Goal: Navigation & Orientation: Find specific page/section

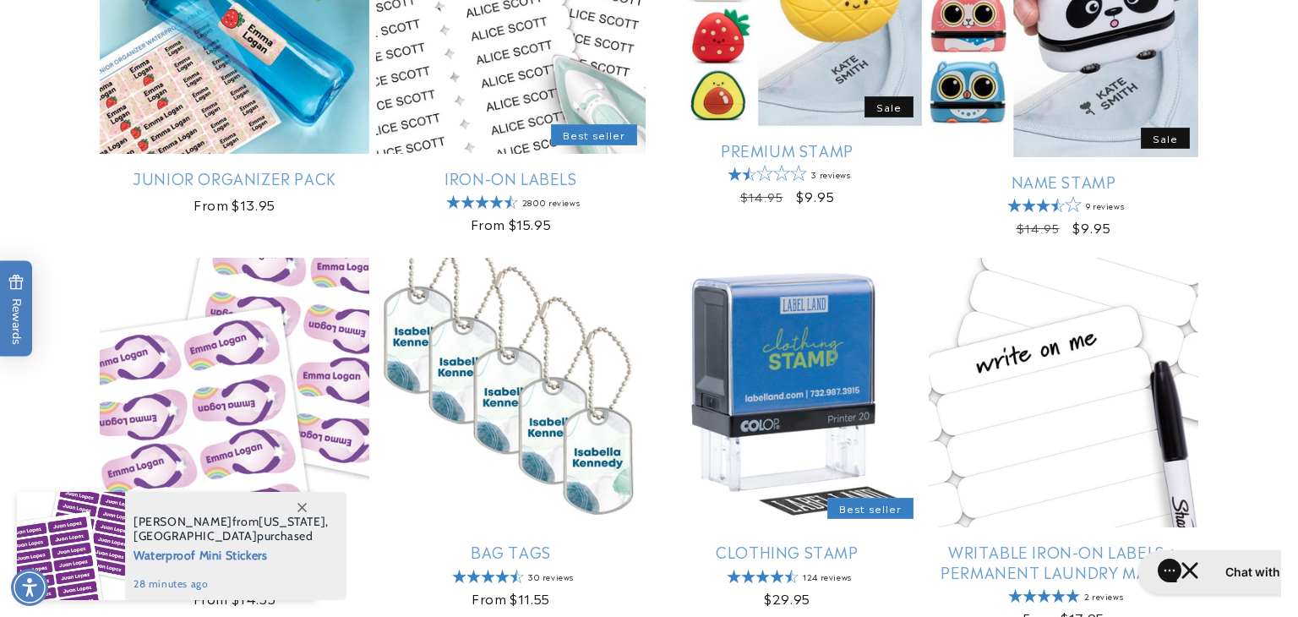
scroll to position [1918, 0]
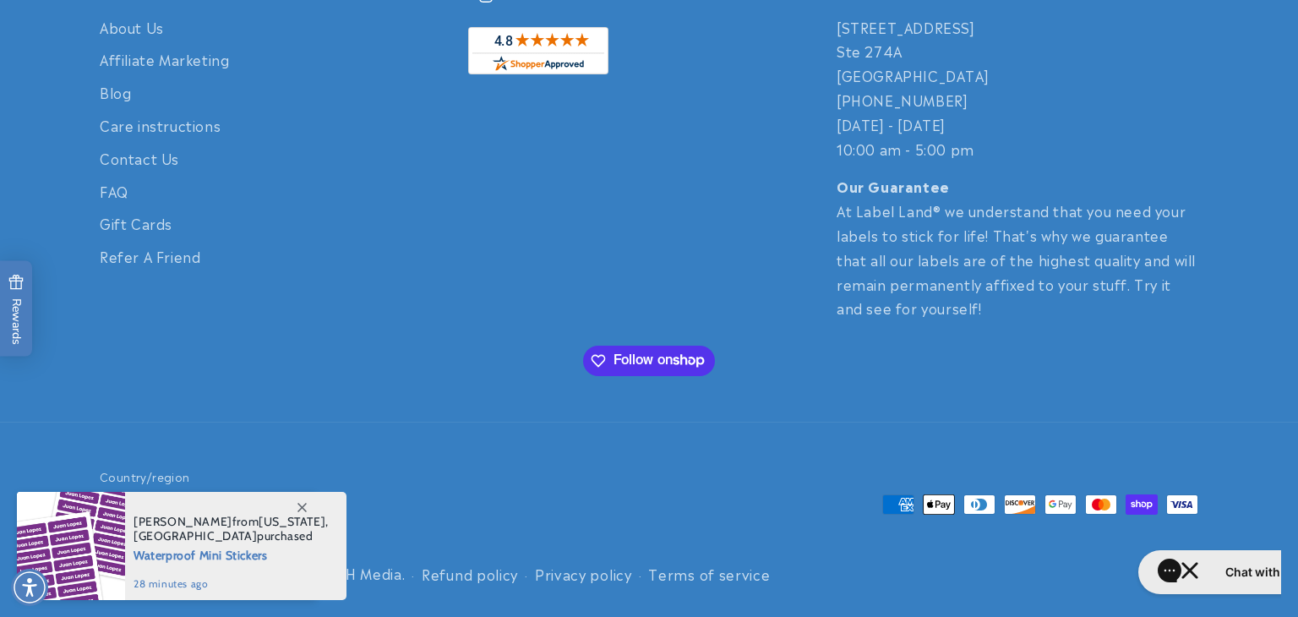
click at [298, 503] on icon at bounding box center [301, 507] width 9 height 9
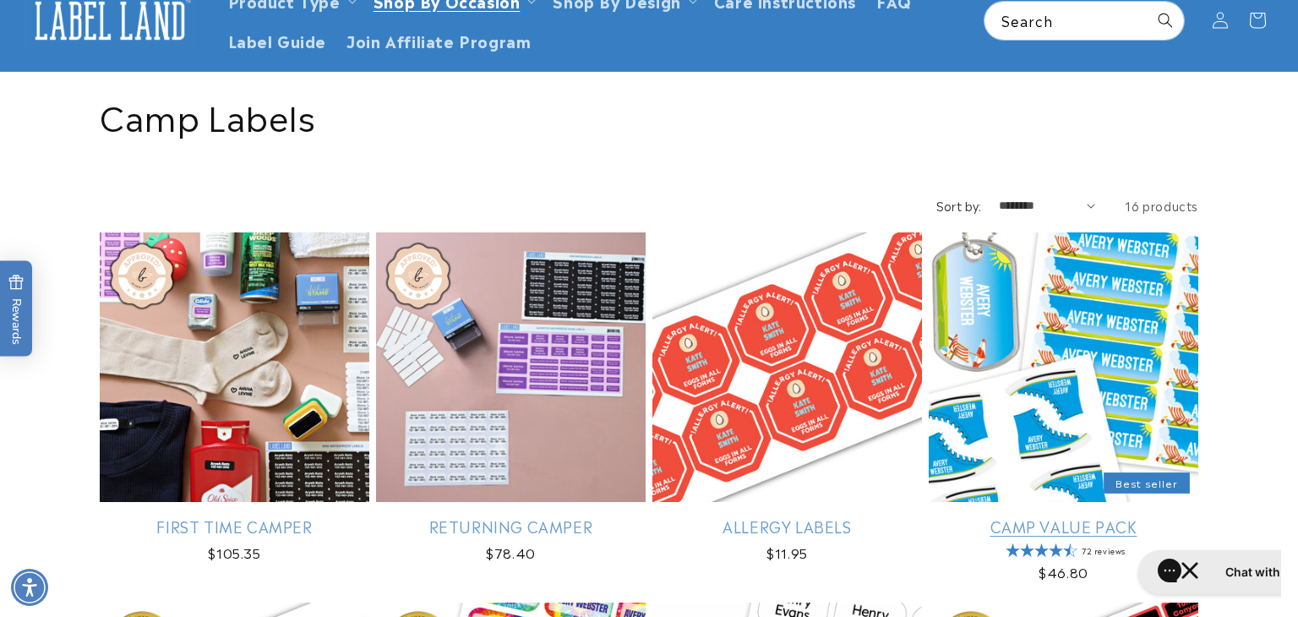
scroll to position [0, 0]
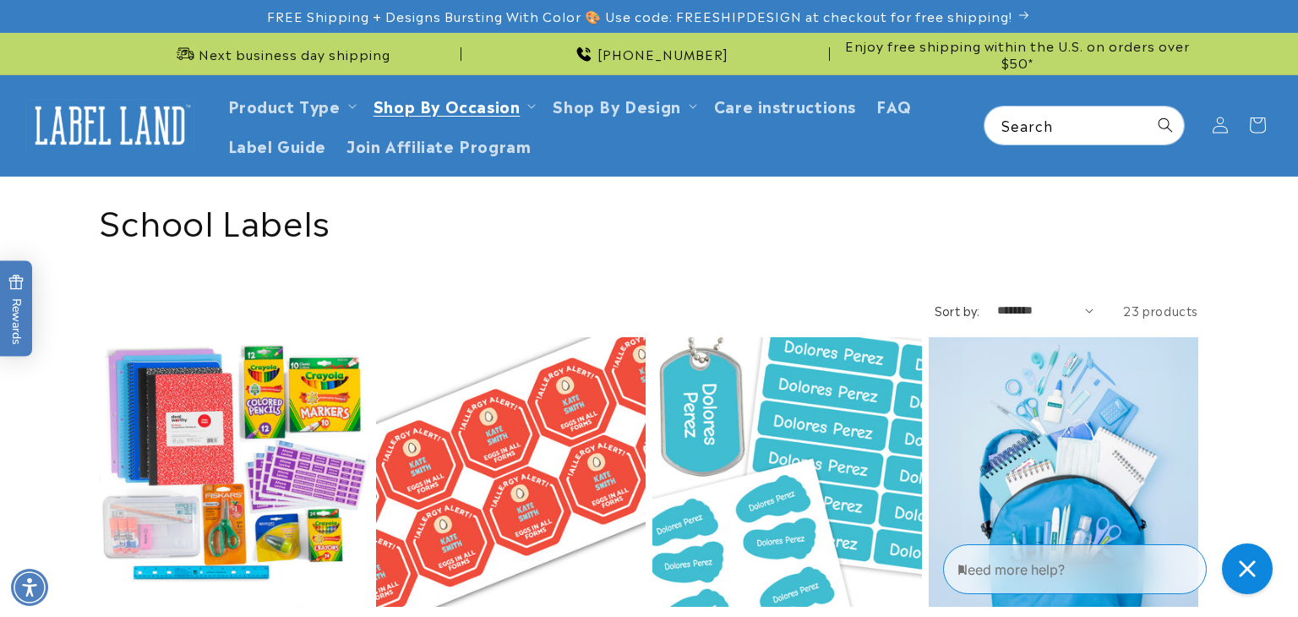
click at [132, 126] on img at bounding box center [109, 125] width 169 height 52
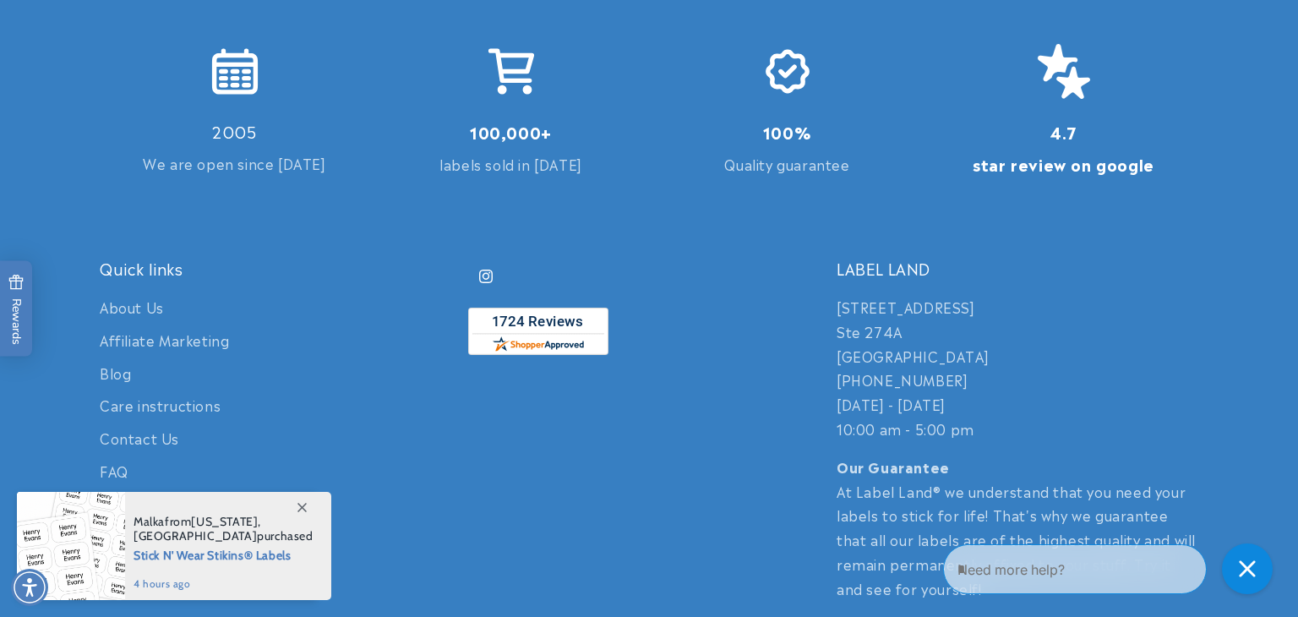
scroll to position [4081, 0]
